Goal: Use online tool/utility: Utilize a website feature to perform a specific function

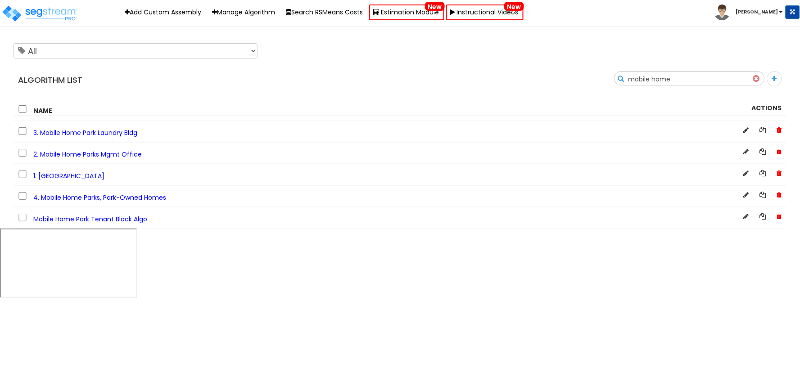
type input "mobile home"
click at [100, 176] on span "1. [GEOGRAPHIC_DATA]" at bounding box center [68, 176] width 71 height 9
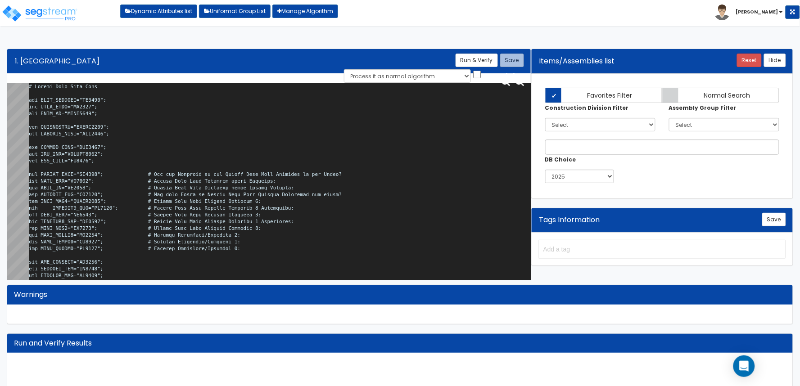
click at [108, 152] on textarea at bounding box center [280, 183] width 502 height 201
click at [264, 145] on textarea at bounding box center [280, 183] width 502 height 201
click at [172, 136] on textarea at bounding box center [280, 183] width 502 height 201
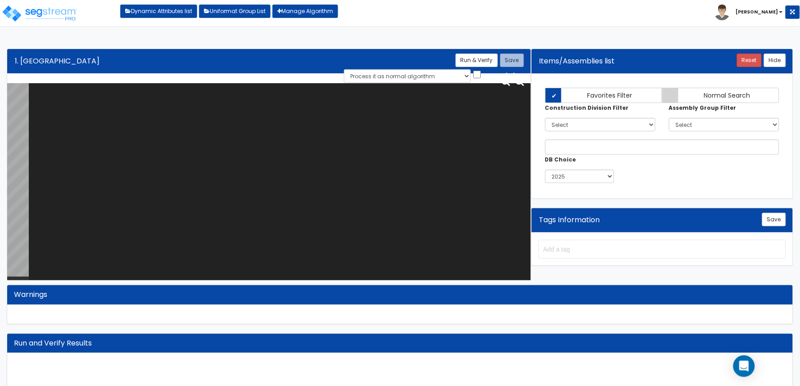
paste textarea "# Mobile Home Park Site var SITE_ACRORSF="HO0246"; var SITE_ACRE="SI0015"; var …"
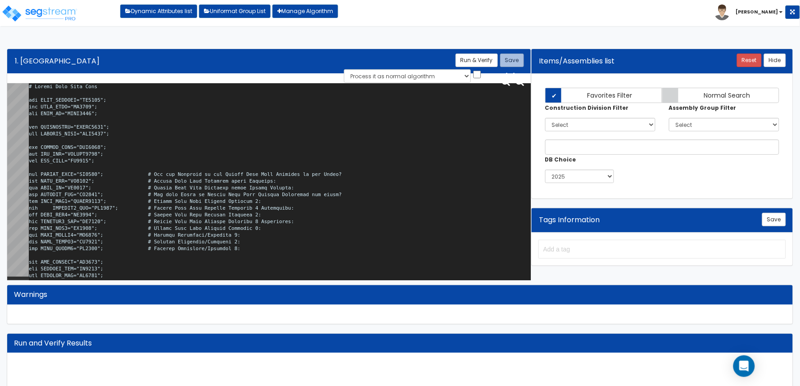
scroll to position [48244, 0]
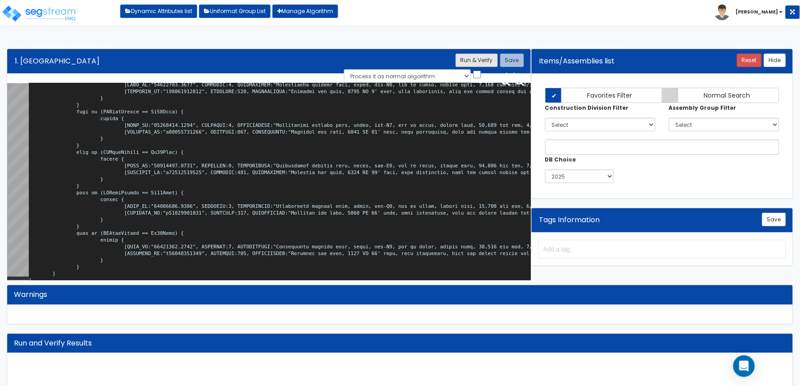
type textarea "# Mobile Home Park Site var SITE_ACRORSF="HO0246"; var SITE_ACRE="SI0015"; var …"
click at [469, 60] on button "Run & Verify" at bounding box center [477, 61] width 42 height 14
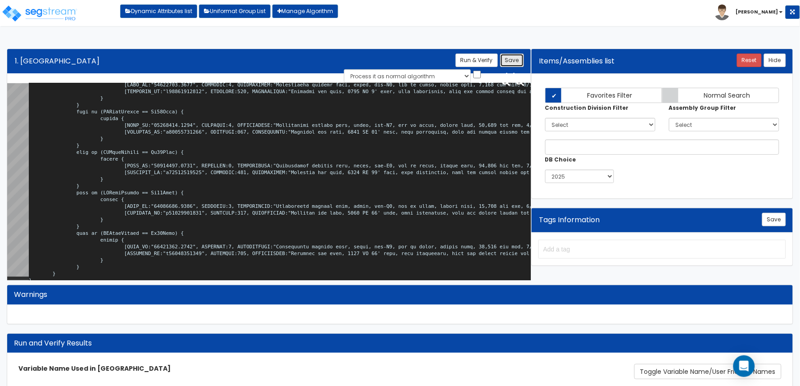
click at [515, 64] on button "Save" at bounding box center [512, 61] width 24 height 14
